Goal: Find specific page/section: Find specific page/section

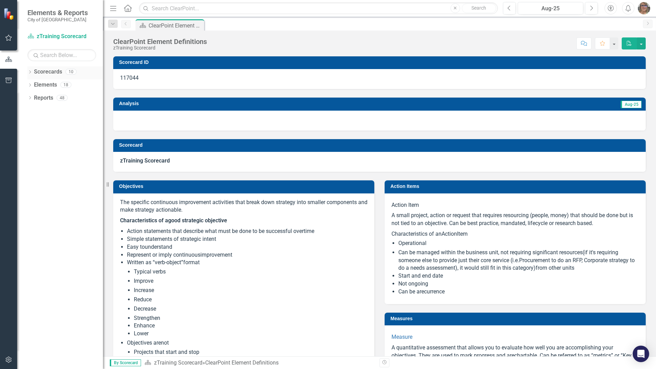
click at [27, 71] on icon "Dropdown" at bounding box center [29, 73] width 5 height 4
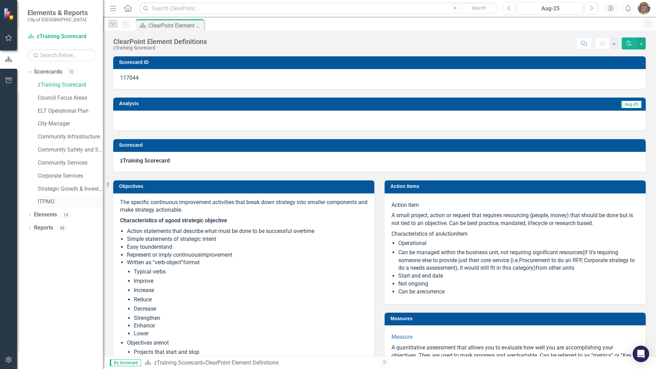
click at [43, 198] on link "ITPMO" at bounding box center [70, 202] width 65 height 8
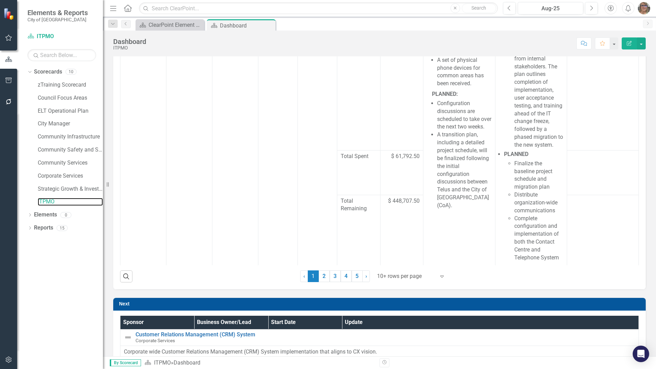
scroll to position [129, 0]
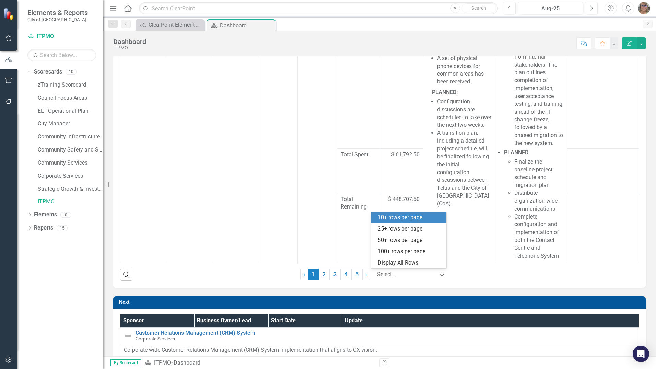
click at [418, 276] on div at bounding box center [406, 274] width 58 height 9
click at [397, 237] on div "50+ rows per page" at bounding box center [410, 240] width 65 height 8
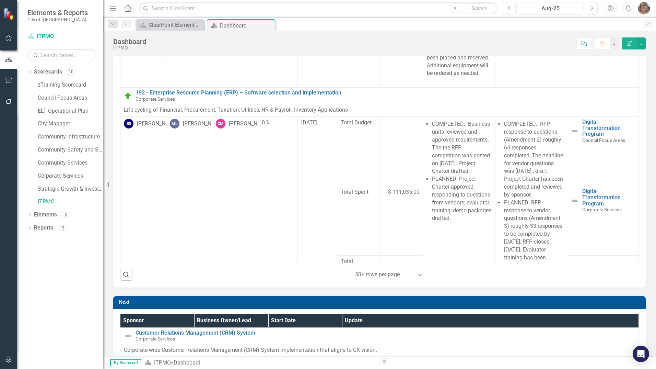
scroll to position [1861, 0]
click at [254, 11] on input "text" at bounding box center [318, 8] width 359 height 12
click at [249, 4] on input "text" at bounding box center [318, 8] width 359 height 12
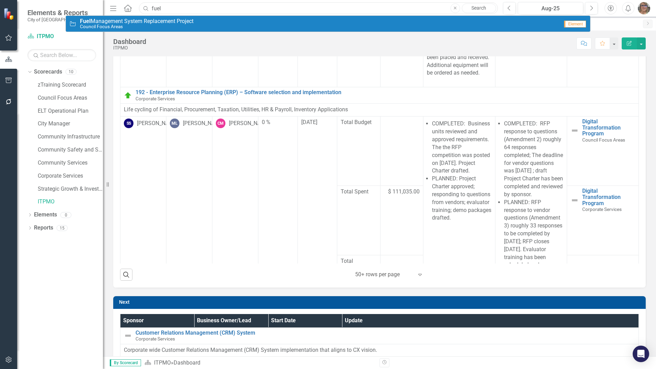
type input "fuel"
click at [191, 20] on span "Fuel Management System Replacement Project" at bounding box center [137, 21] width 114 height 6
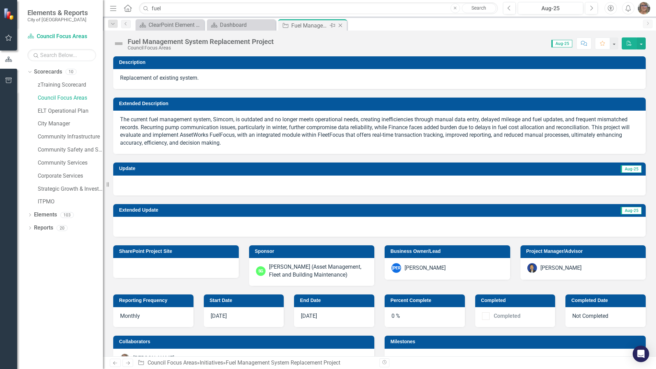
click at [342, 26] on icon "Close" at bounding box center [340, 25] width 7 height 5
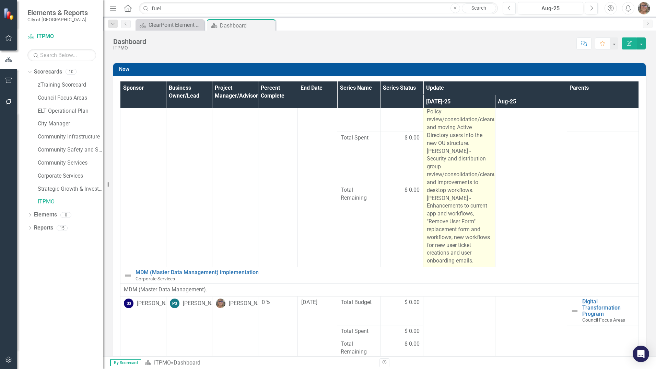
scroll to position [3152, 0]
